Goal: Navigation & Orientation: Understand site structure

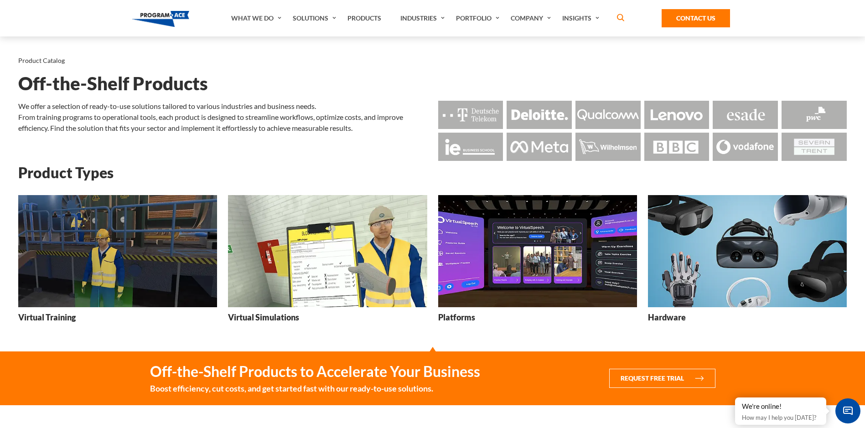
click at [687, 242] on img at bounding box center [747, 251] width 199 height 112
click at [531, 263] on img at bounding box center [537, 251] width 199 height 112
